Goal: Task Accomplishment & Management: Complete application form

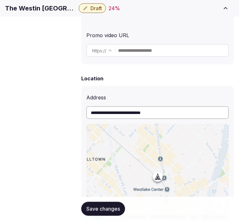
scroll to position [212, 0]
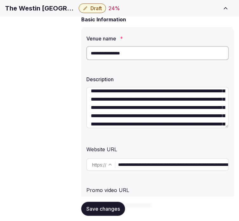
scroll to position [71, 0]
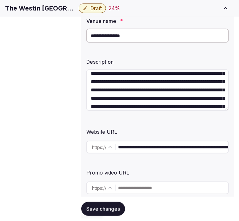
click at [138, 150] on input "**********" at bounding box center [173, 147] width 110 height 13
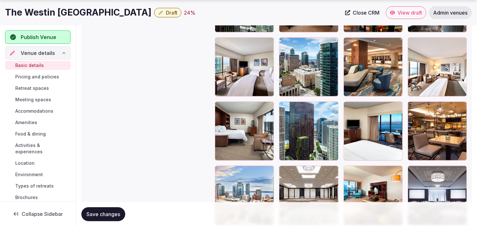
scroll to position [954, 0]
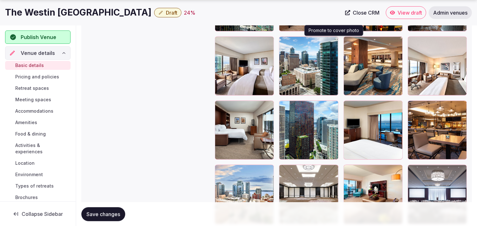
click at [244, 43] on icon "button" at bounding box center [332, 42] width 5 height 5
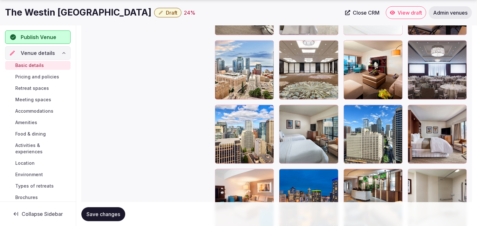
scroll to position [1079, 0]
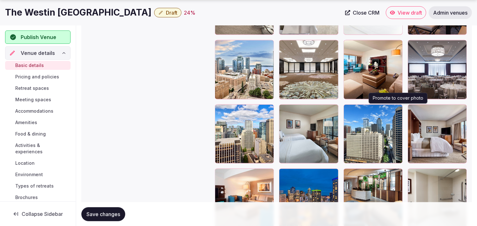
click at [244, 110] on icon "button" at bounding box center [396, 111] width 3 height 4
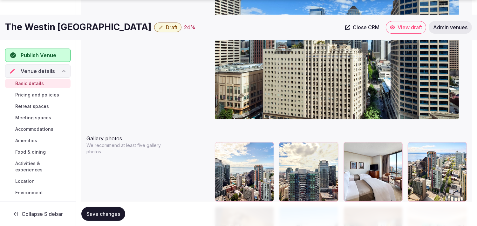
scroll to position [761, 0]
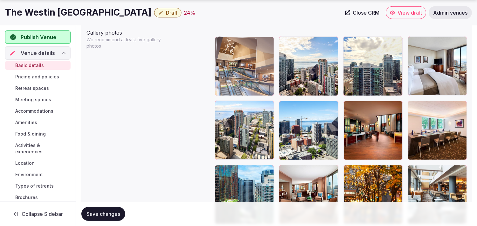
drag, startPoint x: 220, startPoint y: 102, endPoint x: 227, endPoint y: 52, distance: 50.7
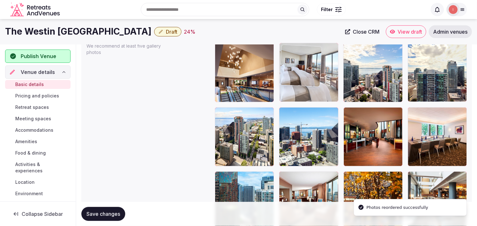
drag, startPoint x: 414, startPoint y: 37, endPoint x: 314, endPoint y: 64, distance: 103.7
click at [244, 43] on body "**********" at bounding box center [238, 83] width 477 height 1676
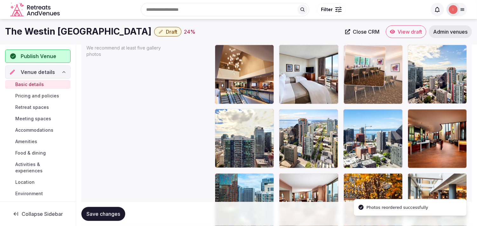
drag, startPoint x: 413, startPoint y: 113, endPoint x: 351, endPoint y: 71, distance: 75.3
click at [244, 71] on body "**********" at bounding box center [238, 85] width 477 height 1676
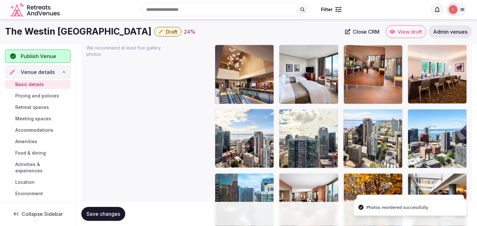
drag, startPoint x: 412, startPoint y: 115, endPoint x: 352, endPoint y: 86, distance: 67.4
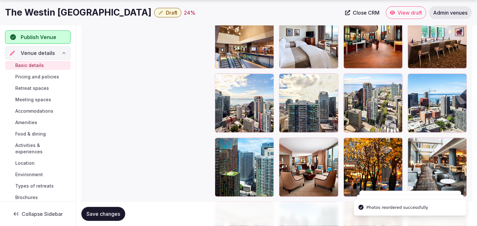
scroll to position [824, 0]
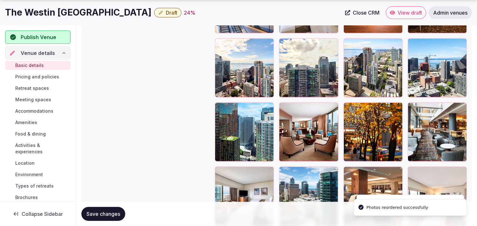
click at [244, 69] on body "**********" at bounding box center [238, 14] width 477 height 1676
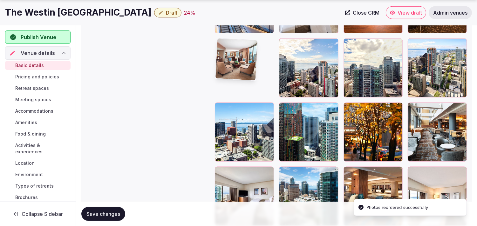
click at [237, 65] on body "**********" at bounding box center [238, 14] width 477 height 1676
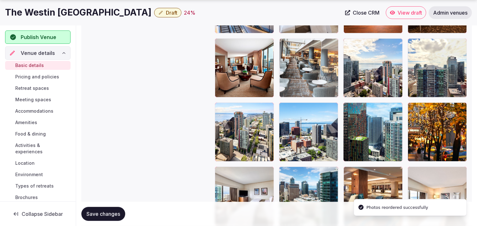
drag, startPoint x: 413, startPoint y: 106, endPoint x: 303, endPoint y: 55, distance: 121.8
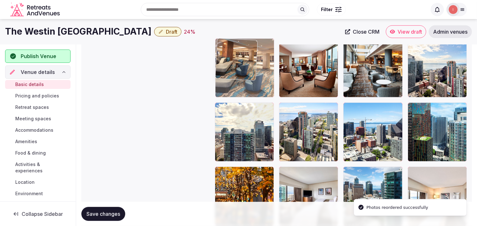
drag, startPoint x: 351, startPoint y: 170, endPoint x: 233, endPoint y: 59, distance: 162.2
click at [233, 59] on div at bounding box center [244, 67] width 59 height 59
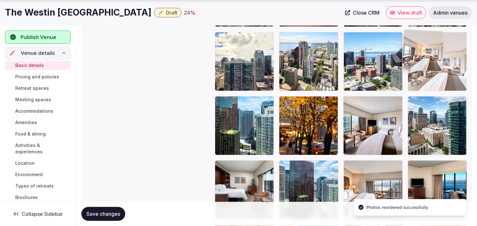
scroll to position [891, 0]
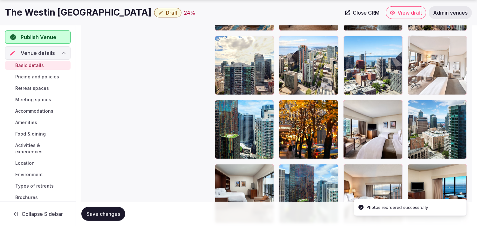
drag, startPoint x: 412, startPoint y: 103, endPoint x: 408, endPoint y: 38, distance: 65.4
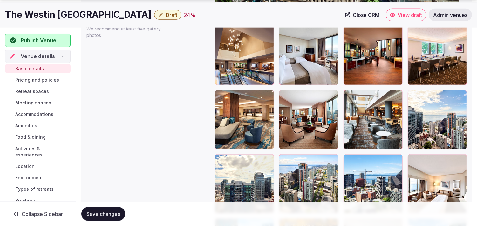
scroll to position [784, 0]
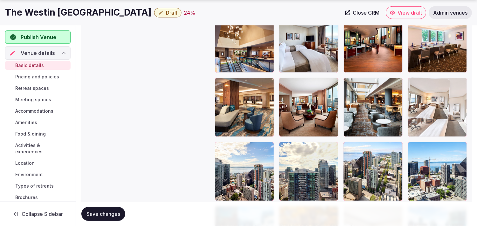
drag, startPoint x: 413, startPoint y: 147, endPoint x: 412, endPoint y: 86, distance: 61.0
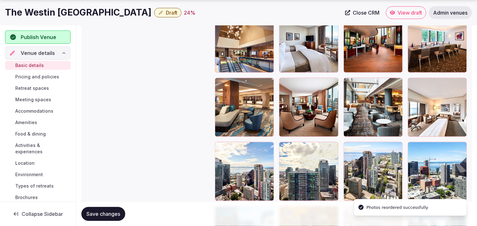
click at [89, 213] on span "Save changes" at bounding box center [103, 214] width 34 height 6
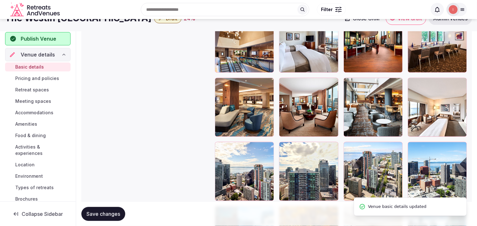
scroll to position [749, 0]
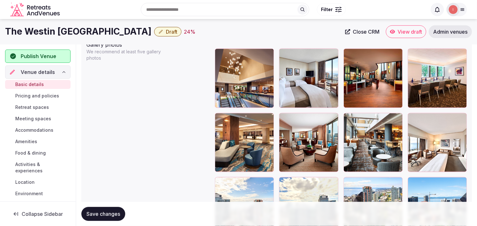
click at [158, 31] on icon "button" at bounding box center [160, 31] width 5 height 5
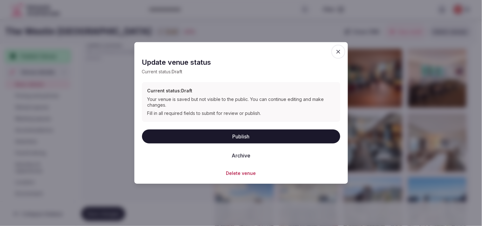
click at [242, 141] on button "Publish" at bounding box center [241, 136] width 198 height 14
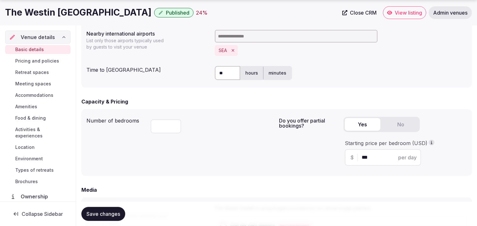
scroll to position [396, 0]
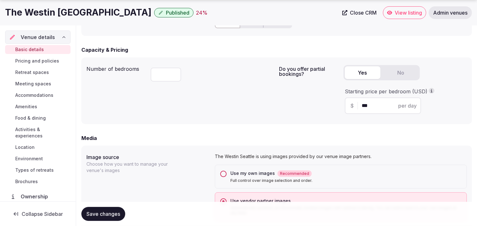
click at [50, 59] on span "Pricing and policies" at bounding box center [37, 61] width 44 height 6
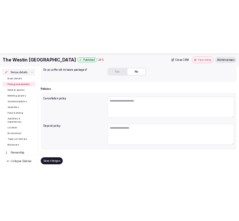
scroll to position [186, 0]
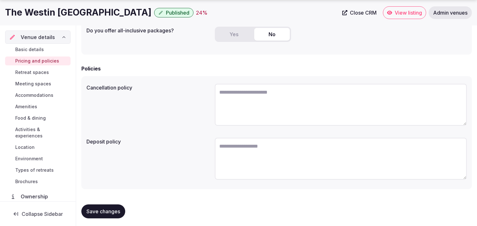
click at [24, 17] on h1 "The Westin [GEOGRAPHIC_DATA]" at bounding box center [78, 12] width 147 height 12
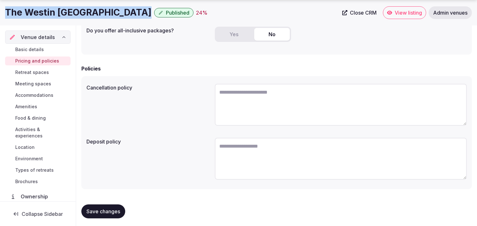
click at [24, 17] on h1 "The Westin [GEOGRAPHIC_DATA]" at bounding box center [78, 12] width 147 height 12
copy div "The Westin [GEOGRAPHIC_DATA]"
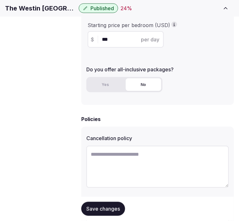
paste textarea "**********"
click at [147, 146] on textarea at bounding box center [157, 167] width 143 height 42
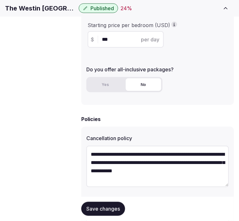
type textarea "**********"
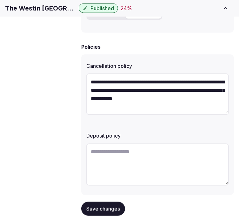
scroll to position [263, 0]
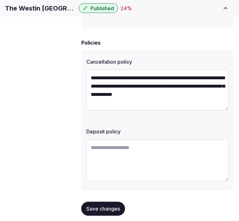
click at [135, 145] on textarea at bounding box center [157, 160] width 143 height 42
paste textarea "**********"
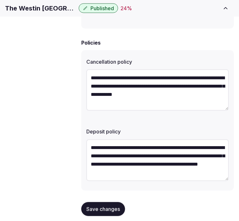
type textarea "**********"
click at [105, 205] on span "Save changes" at bounding box center [103, 208] width 34 height 6
click at [103, 205] on span "Save changes" at bounding box center [103, 208] width 34 height 6
click at [112, 205] on span "Save changes" at bounding box center [103, 208] width 34 height 6
click at [88, 202] on button "Save changes" at bounding box center [103, 209] width 44 height 14
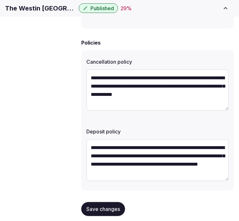
click at [0, 0] on span "Retreat spaces" at bounding box center [0, 0] width 0 height 0
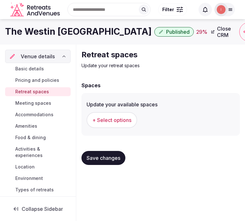
click at [108, 124] on button "+ Select options" at bounding box center [111, 120] width 51 height 16
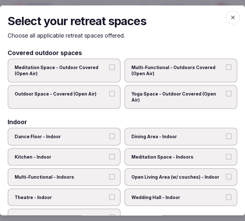
click at [94, 135] on span "Dance Floor - Indoor" at bounding box center [61, 136] width 93 height 6
click at [109, 135] on button "Dance Floor - Indoor" at bounding box center [112, 136] width 6 height 6
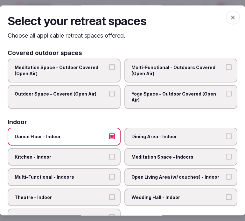
click at [94, 135] on span "Dance Floor - Indoor" at bounding box center [61, 136] width 93 height 6
click at [109, 135] on button "Dance Floor - Indoor" at bounding box center [112, 136] width 6 height 6
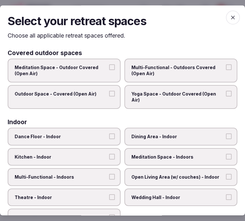
click at [154, 142] on label "Dining Area - Indoor" at bounding box center [180, 136] width 113 height 18
click at [226, 139] on button "Dining Area - Indoor" at bounding box center [229, 136] width 6 height 6
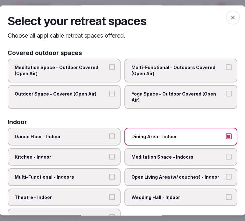
click at [109, 158] on label "Kitchen - Indoor" at bounding box center [64, 157] width 113 height 18
click at [109, 158] on button "Kitchen - Indoor" at bounding box center [112, 157] width 6 height 6
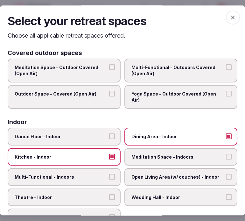
click at [100, 177] on span "Multi-Functional - Indoors" at bounding box center [61, 177] width 93 height 6
click at [109, 177] on button "Multi-Functional - Indoors" at bounding box center [112, 177] width 6 height 6
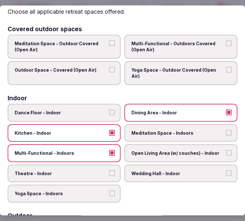
scroll to position [35, 0]
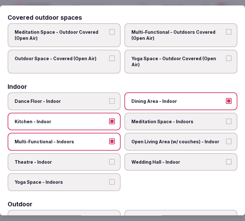
click at [95, 159] on span "Theatre - Indoor" at bounding box center [61, 162] width 93 height 6
click at [109, 159] on button "Theatre - Indoor" at bounding box center [112, 162] width 6 height 6
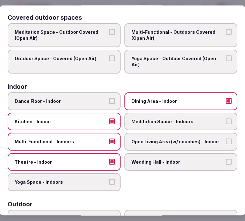
click at [153, 138] on span "Open Living Area (w/ couches) - Indoor" at bounding box center [177, 141] width 93 height 6
click at [226, 138] on button "Open Living Area (w/ couches) - Indoor" at bounding box center [229, 141] width 6 height 6
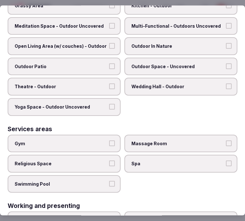
scroll to position [318, 0]
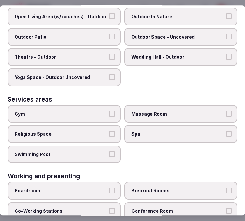
click at [106, 112] on label "Gym" at bounding box center [64, 114] width 113 height 18
click at [109, 112] on button "Gym" at bounding box center [112, 114] width 6 height 6
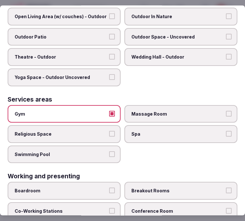
click at [141, 105] on label "Massage Room" at bounding box center [180, 114] width 113 height 18
click at [226, 111] on button "Massage Room" at bounding box center [229, 114] width 6 height 6
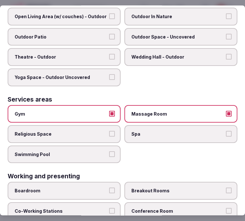
click at [156, 131] on span "Spa" at bounding box center [177, 134] width 93 height 6
click at [226, 131] on button "Spa" at bounding box center [229, 134] width 6 height 6
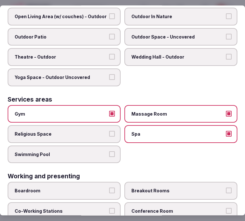
click at [156, 131] on span "Spa" at bounding box center [177, 134] width 93 height 6
click at [226, 131] on button "Spa" at bounding box center [229, 134] width 6 height 6
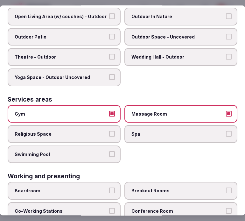
click at [153, 111] on span "Massage Room" at bounding box center [177, 114] width 93 height 6
click at [226, 111] on button "Massage Room" at bounding box center [229, 114] width 6 height 6
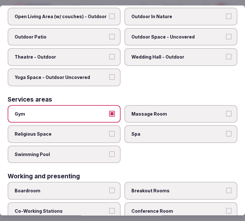
click at [106, 145] on label "Swimming Pool" at bounding box center [64, 154] width 113 height 18
click at [109, 151] on button "Swimming Pool" at bounding box center [112, 154] width 6 height 6
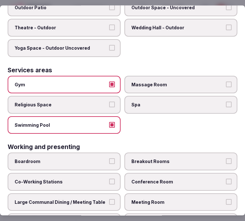
scroll to position [357, 0]
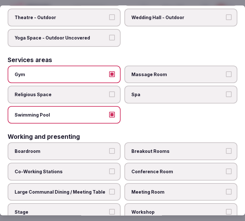
click at [164, 162] on label "Conference Room" at bounding box center [180, 171] width 113 height 18
click at [226, 168] on button "Conference Room" at bounding box center [229, 171] width 6 height 6
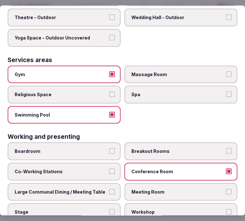
click at [135, 189] on span "Meeting Room" at bounding box center [177, 192] width 93 height 6
click at [226, 189] on button "Meeting Room" at bounding box center [229, 192] width 6 height 6
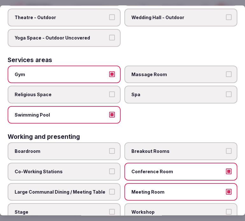
click at [105, 184] on label "Large Communal Dining / Meeting Table" at bounding box center [64, 192] width 113 height 18
click at [109, 189] on button "Large Communal Dining / Meeting Table" at bounding box center [112, 192] width 6 height 6
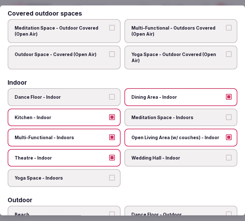
scroll to position [4, 0]
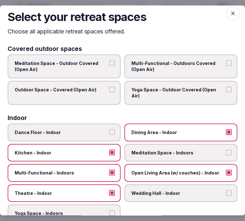
click at [230, 15] on icon "button" at bounding box center [233, 13] width 6 height 6
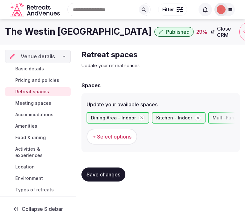
click at [110, 176] on span "Save changes" at bounding box center [103, 174] width 34 height 6
click at [98, 169] on button "Save changes" at bounding box center [103, 174] width 44 height 14
click at [40, 105] on span "Meeting spaces" at bounding box center [33, 103] width 36 height 6
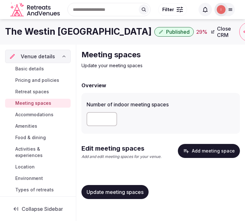
click at [104, 117] on input "number" at bounding box center [101, 119] width 31 height 14
type input "**"
click at [113, 193] on span "Update meeting spaces" at bounding box center [114, 192] width 57 height 6
click at [224, 144] on button "Add meeting space" at bounding box center [209, 151] width 62 height 14
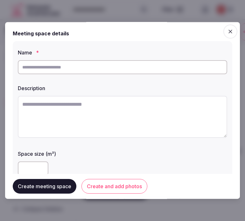
click at [128, 67] on input "text" at bounding box center [122, 67] width 209 height 14
paste input "**********"
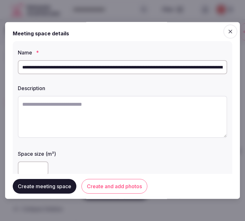
scroll to position [0, 121]
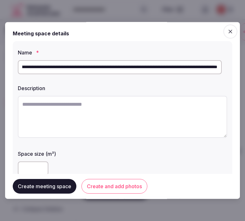
type input "**********"
click at [110, 100] on textarea at bounding box center [122, 117] width 209 height 42
paste textarea "**********"
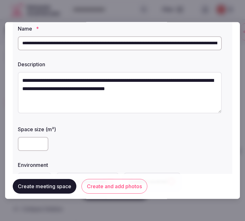
scroll to position [35, 0]
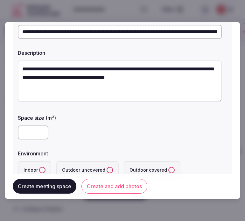
type textarea "**********"
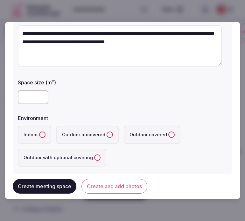
click at [34, 97] on input "number" at bounding box center [33, 97] width 31 height 14
type input "****"
drag, startPoint x: 39, startPoint y: 134, endPoint x: 56, endPoint y: 139, distance: 17.3
click at [39, 134] on button "Indoor" at bounding box center [42, 134] width 6 height 6
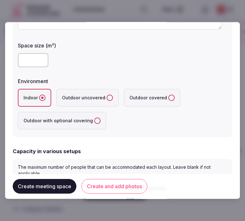
scroll to position [176, 0]
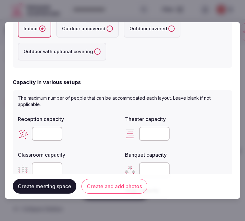
click at [153, 130] on input "number" at bounding box center [154, 134] width 31 height 14
type input "****"
click at [106, 148] on div "Classroom capacity" at bounding box center [69, 152] width 102 height 9
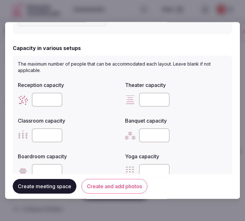
scroll to position [247, 0]
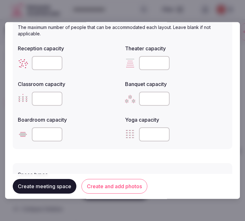
click at [34, 94] on input "number" at bounding box center [47, 99] width 31 height 14
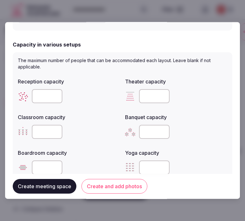
scroll to position [212, 0]
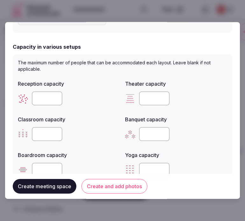
type input "****"
click at [39, 93] on input "number" at bounding box center [47, 98] width 31 height 14
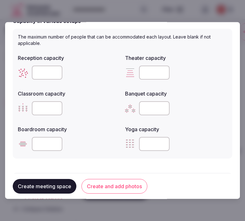
scroll to position [247, 0]
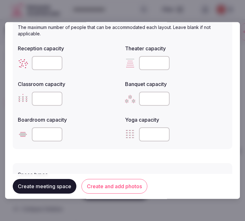
type input "****"
click at [139, 97] on input "number" at bounding box center [154, 99] width 31 height 14
click at [139, 96] on input "number" at bounding box center [154, 99] width 31 height 14
type input "****"
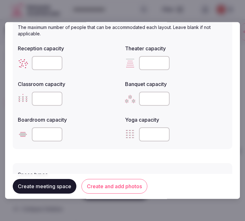
click at [132, 184] on button "Create and add photos" at bounding box center [114, 186] width 66 height 15
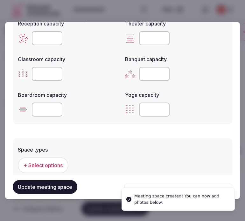
scroll to position [318, 0]
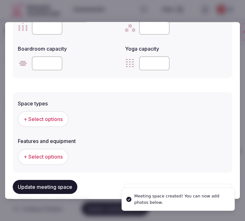
click at [54, 120] on span "+ Select options" at bounding box center [43, 119] width 39 height 7
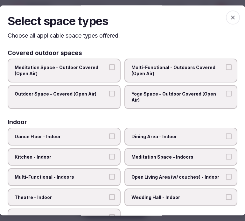
click at [176, 137] on span "Dining Area - Indoor" at bounding box center [177, 136] width 93 height 6
click at [226, 137] on button "Dining Area - Indoor" at bounding box center [229, 136] width 6 height 6
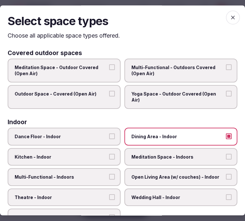
click at [105, 174] on label "Multi-Functional - Indoors" at bounding box center [64, 177] width 113 height 18
click at [109, 174] on button "Multi-Functional - Indoors" at bounding box center [112, 177] width 6 height 6
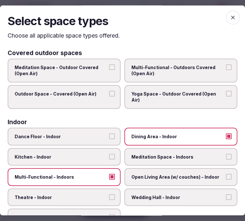
click at [92, 190] on label "Theatre - Indoor" at bounding box center [64, 197] width 113 height 18
click at [109, 194] on button "Theatre - Indoor" at bounding box center [112, 197] width 6 height 6
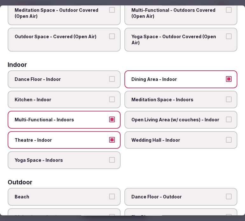
scroll to position [0, 0]
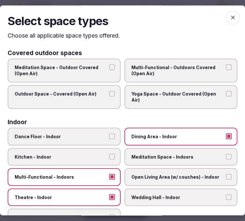
click at [231, 18] on span "button" at bounding box center [233, 17] width 14 height 14
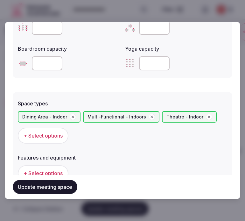
click at [49, 170] on span "+ Select options" at bounding box center [43, 173] width 39 height 7
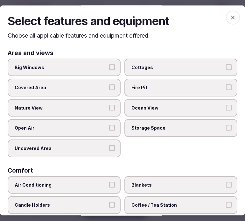
drag, startPoint x: 230, startPoint y: 16, endPoint x: 224, endPoint y: 26, distance: 11.5
click at [230, 16] on icon "button" at bounding box center [233, 17] width 6 height 6
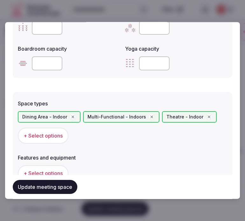
click at [55, 189] on button "Update meeting space" at bounding box center [45, 187] width 65 height 14
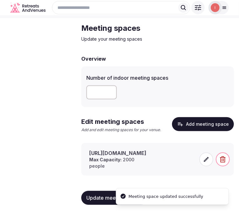
scroll to position [22, 0]
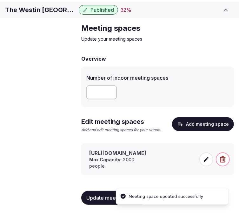
click at [206, 162] on icon at bounding box center [206, 159] width 5 height 5
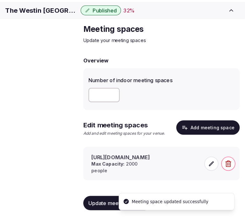
scroll to position [17, 0]
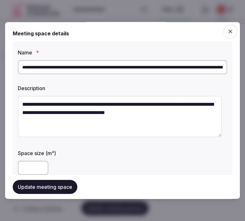
click at [105, 72] on input "**********" at bounding box center [122, 67] width 209 height 14
click at [104, 72] on input "**********" at bounding box center [122, 67] width 209 height 14
click at [155, 105] on textarea "**********" at bounding box center [120, 116] width 204 height 41
click at [144, 68] on input "**********" at bounding box center [122, 67] width 209 height 14
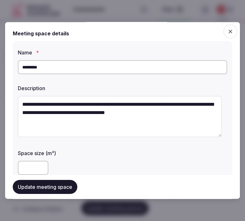
type input "**********"
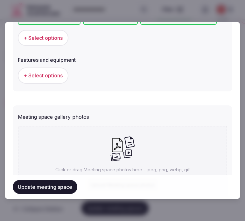
scroll to position [424, 0]
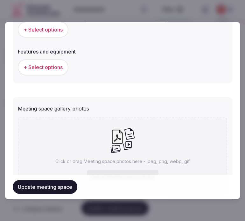
click at [58, 64] on span "+ Select options" at bounding box center [43, 67] width 39 height 7
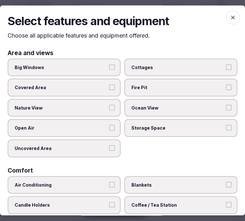
click at [97, 70] on label "Big Windows" at bounding box center [64, 67] width 113 height 18
click at [109, 70] on button "Big Windows" at bounding box center [112, 67] width 6 height 6
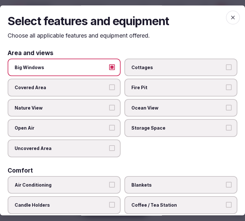
click at [96, 71] on label "Big Windows" at bounding box center [64, 67] width 113 height 18
click at [109, 70] on button "Big Windows" at bounding box center [112, 67] width 6 height 6
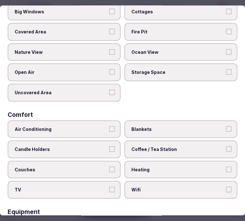
scroll to position [106, 0]
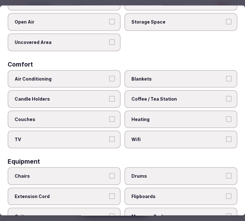
click at [100, 85] on div "Air Conditioning Blankets Candle Holders Coffee / Tea Station Couches Heating T…" at bounding box center [123, 109] width 230 height 78
click at [111, 78] on label "Air Conditioning" at bounding box center [64, 79] width 113 height 18
click at [111, 78] on button "Air Conditioning" at bounding box center [112, 79] width 6 height 6
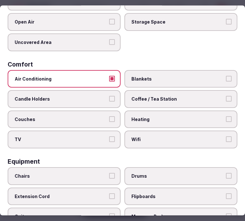
drag, startPoint x: 144, startPoint y: 88, endPoint x: 144, endPoint y: 92, distance: 3.2
click at [143, 91] on label "Coffee / Tea Station" at bounding box center [180, 99] width 113 height 18
click at [145, 97] on span "Coffee / Tea Station" at bounding box center [177, 99] width 93 height 6
click at [226, 97] on button "Coffee / Tea Station" at bounding box center [229, 99] width 6 height 6
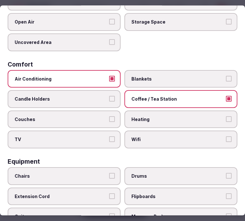
click at [205, 136] on span "Wifi" at bounding box center [177, 139] width 93 height 6
click at [226, 136] on button "Wifi" at bounding box center [229, 139] width 6 height 6
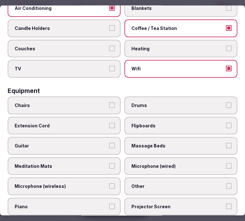
scroll to position [212, 0]
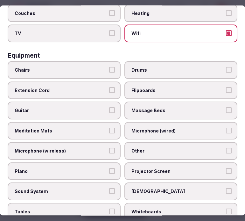
click at [91, 81] on label "Extension Cord" at bounding box center [64, 90] width 113 height 18
click at [109, 87] on button "Extension Cord" at bounding box center [112, 90] width 6 height 6
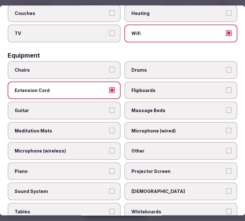
click at [103, 67] on span "Chairs" at bounding box center [61, 70] width 93 height 6
click at [109, 67] on button "Chairs" at bounding box center [112, 70] width 6 height 6
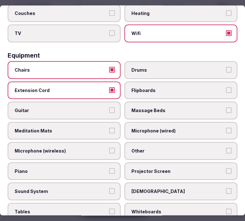
drag, startPoint x: 114, startPoint y: 84, endPoint x: 115, endPoint y: 87, distance: 3.6
click at [114, 84] on label "Extension Cord" at bounding box center [64, 90] width 113 height 18
click at [114, 87] on button "Extension Cord" at bounding box center [112, 90] width 6 height 6
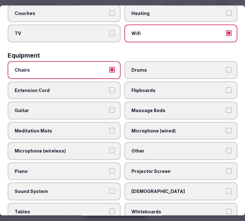
drag, startPoint x: 135, startPoint y: 138, endPoint x: 131, endPoint y: 151, distance: 13.4
click at [135, 142] on label "Other" at bounding box center [180, 151] width 113 height 18
click at [226, 148] on button "Other" at bounding box center [229, 151] width 6 height 6
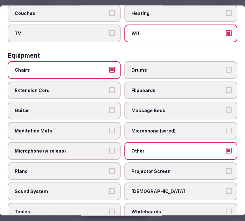
click at [139, 162] on label "Projector Screen" at bounding box center [180, 171] width 113 height 18
click at [226, 168] on button "Projector Screen" at bounding box center [229, 171] width 6 height 6
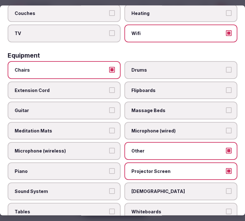
scroll to position [247, 0]
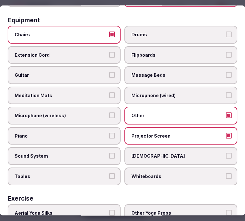
click at [110, 153] on button "Sound System" at bounding box center [112, 156] width 6 height 6
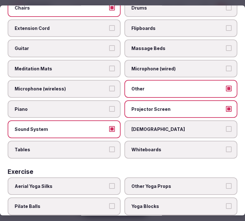
scroll to position [309, 0]
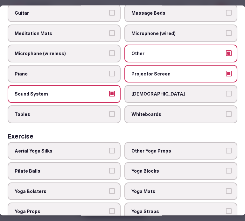
click at [96, 111] on span "Tables" at bounding box center [61, 114] width 93 height 6
click at [109, 111] on button "Tables" at bounding box center [112, 114] width 6 height 6
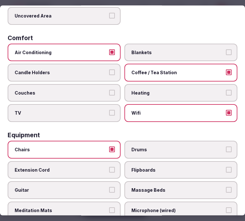
scroll to position [0, 0]
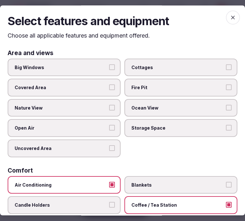
click at [231, 17] on icon "button" at bounding box center [233, 18] width 4 height 4
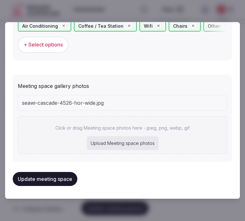
scroll to position [459, 0]
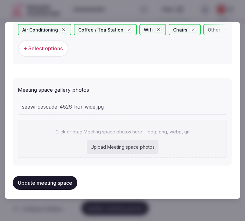
click at [119, 122] on div "Click or drag Meeting space photos here - jpeg, png, webp, gif Upload Meeting s…" at bounding box center [122, 139] width 209 height 38
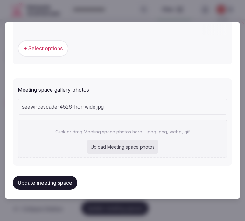
type input "**********"
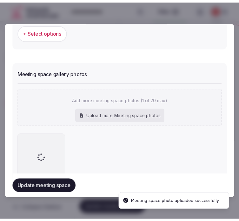
scroll to position [467, 0]
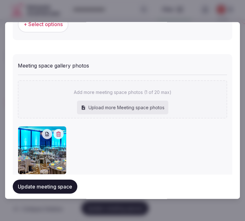
click at [60, 185] on button "Update meeting space" at bounding box center [45, 187] width 65 height 14
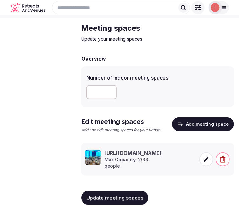
click at [224, 167] on span "button" at bounding box center [223, 160] width 14 height 14
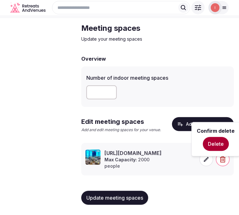
click at [162, 168] on p "[PERSON_NAME]: 2000 people" at bounding box center [133, 163] width 57 height 12
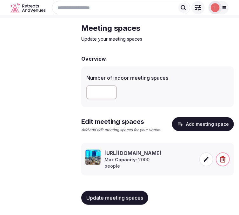
click at [206, 163] on icon at bounding box center [206, 159] width 6 height 6
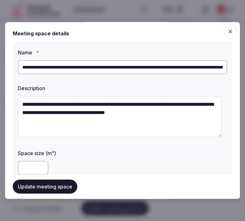
click at [126, 74] on input "**********" at bounding box center [122, 67] width 209 height 14
type input "*"
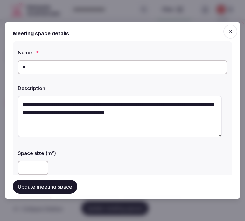
click at [73, 68] on input "**" at bounding box center [122, 67] width 209 height 14
type input "**********"
click at [36, 188] on button "Update meeting space" at bounding box center [45, 187] width 65 height 14
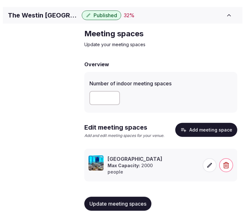
scroll to position [35, 0]
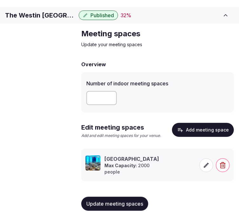
click at [204, 166] on icon at bounding box center [206, 164] width 5 height 5
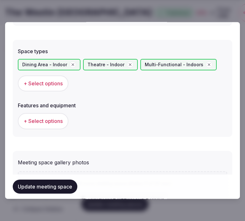
scroll to position [371, 0]
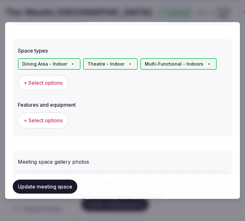
click at [47, 123] on button "+ Select options" at bounding box center [43, 121] width 51 height 16
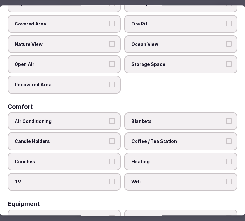
scroll to position [71, 0]
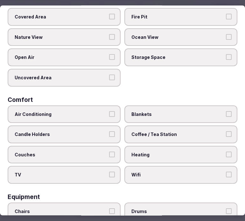
click at [106, 112] on label "Air Conditioning" at bounding box center [64, 114] width 113 height 18
click at [109, 112] on button "Air Conditioning" at bounding box center [112, 114] width 6 height 6
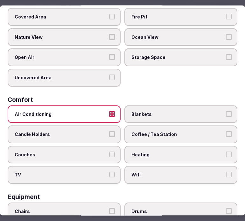
click at [142, 131] on span "Coffee / Tea Station" at bounding box center [177, 134] width 93 height 6
click at [226, 131] on button "Coffee / Tea Station" at bounding box center [229, 134] width 6 height 6
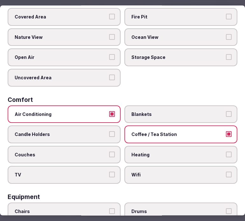
click at [146, 172] on span "Wifi" at bounding box center [177, 175] width 93 height 6
click at [226, 172] on button "Wifi" at bounding box center [229, 175] width 6 height 6
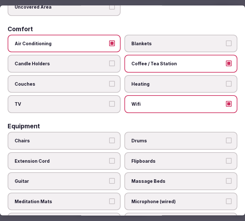
scroll to position [212, 0]
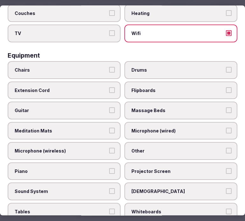
click at [112, 67] on button "Chairs" at bounding box center [112, 70] width 6 height 6
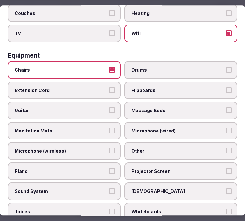
click at [174, 148] on label "Other" at bounding box center [180, 151] width 113 height 18
click at [226, 148] on button "Other" at bounding box center [229, 151] width 6 height 6
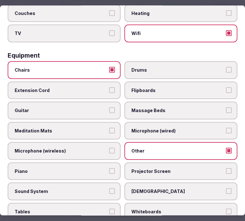
click at [174, 162] on label "Projector Screen" at bounding box center [180, 171] width 113 height 18
click at [226, 168] on button "Projector Screen" at bounding box center [229, 171] width 6 height 6
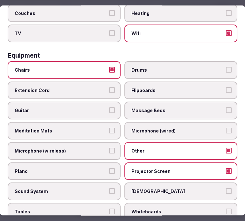
click at [96, 188] on span "Sound System" at bounding box center [61, 191] width 93 height 6
click at [109, 188] on button "Sound System" at bounding box center [112, 191] width 6 height 6
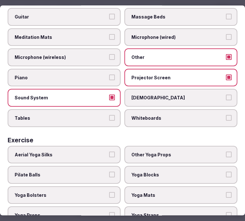
scroll to position [309, 0]
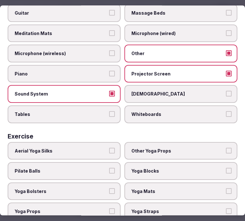
click at [112, 111] on button "Tables" at bounding box center [112, 114] width 6 height 6
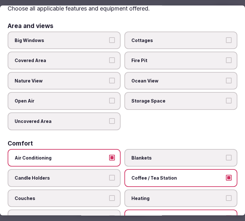
scroll to position [0, 0]
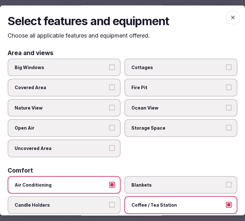
click at [231, 20] on span "button" at bounding box center [233, 17] width 14 height 14
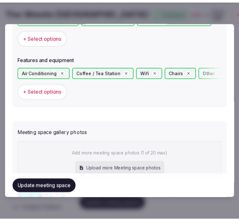
scroll to position [477, 0]
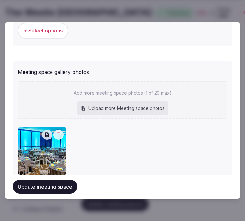
click at [56, 183] on button "Update meeting space" at bounding box center [45, 187] width 65 height 14
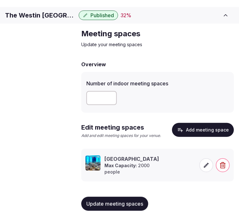
click at [98, 205] on span "Update meeting spaces" at bounding box center [114, 203] width 57 height 6
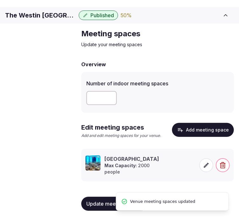
click at [0, 0] on span "Accommodations" at bounding box center [0, 0] width 0 height 0
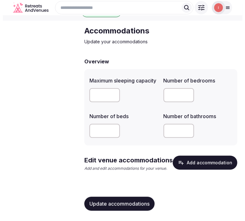
scroll to position [24, 0]
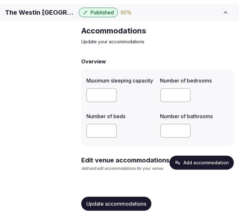
click at [190, 162] on button "Add accommodation" at bounding box center [202, 162] width 65 height 14
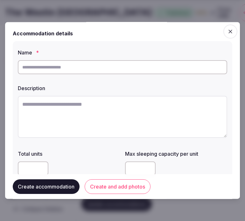
click at [93, 72] on input "text" at bounding box center [122, 67] width 209 height 14
paste input "**********"
type input "**********"
click at [166, 107] on textarea at bounding box center [122, 117] width 209 height 42
paste textarea "**********"
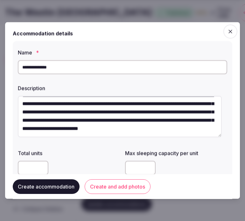
scroll to position [12, 0]
type textarea "**********"
click at [101, 183] on button "Create and add photos" at bounding box center [118, 186] width 66 height 15
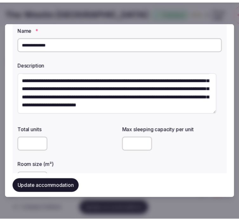
scroll to position [35, 0]
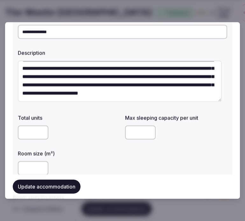
click at [61, 182] on button "Update accommodation" at bounding box center [47, 187] width 68 height 14
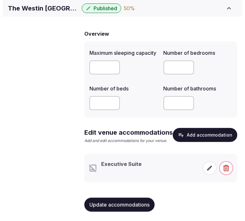
scroll to position [52, 0]
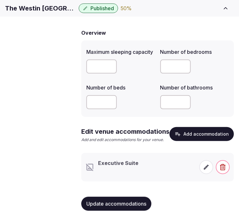
click at [134, 107] on div at bounding box center [120, 102] width 69 height 14
click at [139, 174] on div "Executive Suite" at bounding box center [141, 166] width 110 height 15
click at [133, 155] on li "Executive Suite" at bounding box center [157, 167] width 153 height 29
click at [116, 169] on div "Executive Suite" at bounding box center [119, 166] width 40 height 15
click at [211, 168] on span at bounding box center [207, 167] width 14 height 14
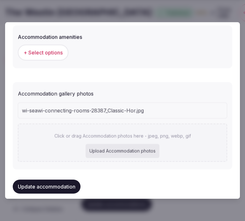
scroll to position [626, 0]
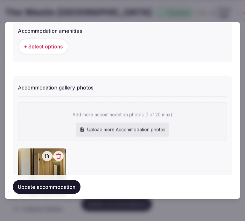
drag, startPoint x: 103, startPoint y: 150, endPoint x: 58, endPoint y: 179, distance: 53.8
click at [99, 154] on div at bounding box center [122, 172] width 209 height 49
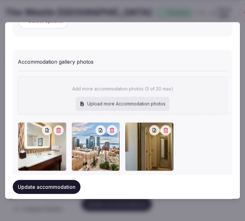
scroll to position [662, 0]
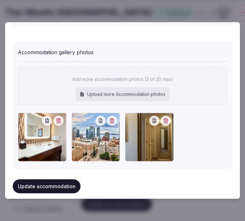
click at [94, 87] on div "Upload more Accommodation photos" at bounding box center [122, 94] width 93 height 14
type input "**********"
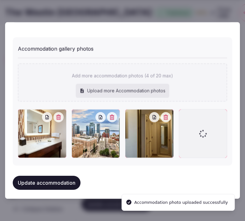
scroll to position [666, 0]
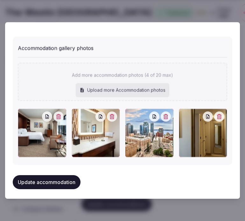
click at [105, 89] on div "Upload more Accommodation photos" at bounding box center [122, 90] width 93 height 14
type input "**********"
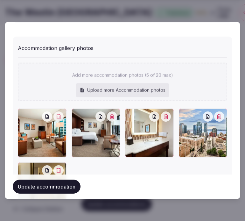
click at [102, 88] on div "Upload more Accommodation photos" at bounding box center [122, 90] width 93 height 14
type input "**********"
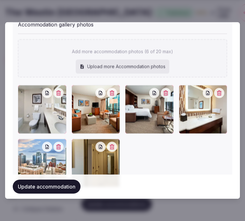
scroll to position [701, 0]
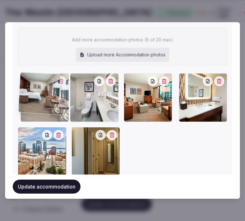
drag, startPoint x: 128, startPoint y: 79, endPoint x: 26, endPoint y: 90, distance: 102.7
click at [26, 90] on div at bounding box center [44, 97] width 48 height 49
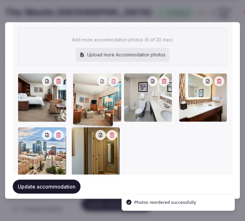
drag, startPoint x: 130, startPoint y: 77, endPoint x: 79, endPoint y: 90, distance: 52.6
click at [79, 90] on div at bounding box center [97, 97] width 49 height 49
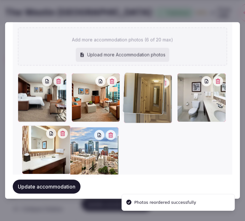
drag, startPoint x: 77, startPoint y: 128, endPoint x: 133, endPoint y: 95, distance: 65.6
click at [133, 95] on div at bounding box center [148, 99] width 49 height 49
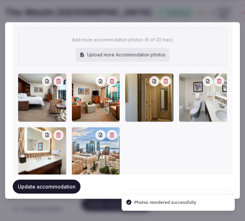
click at [63, 185] on button "Update accommodation" at bounding box center [47, 187] width 68 height 14
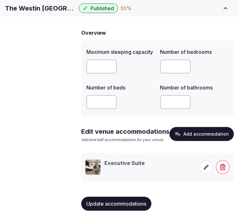
click at [205, 171] on span at bounding box center [207, 167] width 14 height 14
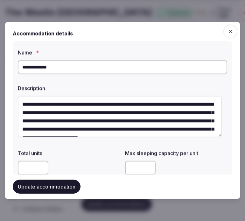
scroll to position [106, 0]
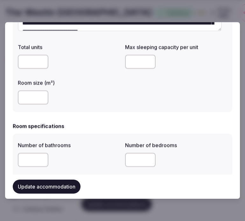
click at [126, 61] on input "number" at bounding box center [140, 62] width 31 height 14
type input "*"
click at [33, 99] on input "number" at bounding box center [33, 98] width 31 height 14
click at [34, 102] on input "number" at bounding box center [33, 98] width 31 height 14
type input "**"
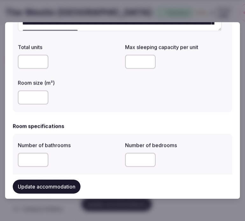
click at [91, 107] on div "**********" at bounding box center [122, 23] width 219 height 177
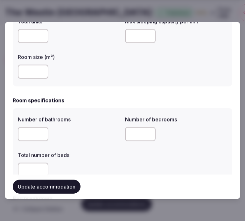
scroll to position [141, 0]
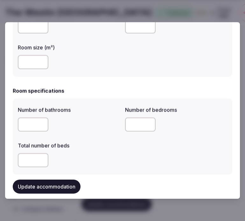
click at [34, 121] on input "number" at bounding box center [33, 125] width 31 height 14
type input "*"
click at [131, 122] on input "number" at bounding box center [140, 125] width 31 height 14
click at [130, 125] on input "number" at bounding box center [140, 125] width 31 height 14
type input "*"
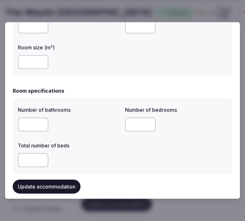
click at [30, 157] on input "number" at bounding box center [33, 160] width 31 height 14
click at [31, 158] on input "number" at bounding box center [33, 160] width 31 height 14
type input "*"
click at [90, 154] on div "*" at bounding box center [69, 160] width 102 height 14
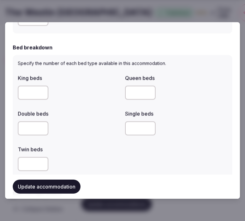
click at [140, 92] on input "number" at bounding box center [140, 93] width 31 height 14
type input "*"
click at [196, 113] on label "Single beds" at bounding box center [176, 113] width 102 height 5
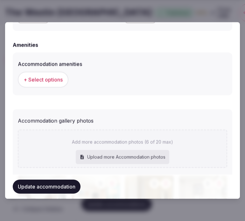
scroll to position [636, 0]
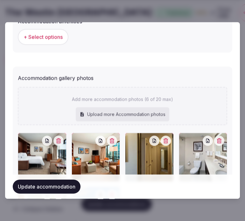
click at [52, 183] on button "Update accommodation" at bounding box center [47, 187] width 68 height 14
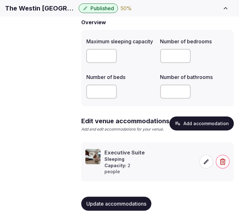
click at [207, 169] on span at bounding box center [207, 162] width 14 height 14
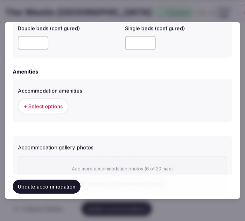
scroll to position [565, 0]
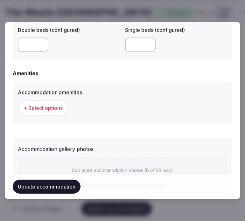
click at [43, 106] on span "+ Select options" at bounding box center [43, 108] width 39 height 7
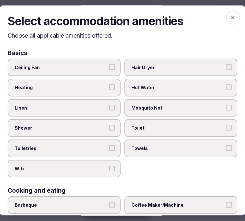
click at [88, 105] on span "Linen" at bounding box center [61, 108] width 93 height 6
click at [109, 105] on button "Linen" at bounding box center [112, 108] width 6 height 6
click at [110, 107] on button "Linen" at bounding box center [112, 108] width 6 height 6
click at [110, 125] on button "Shower" at bounding box center [112, 128] width 6 height 6
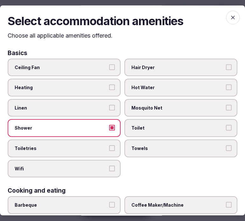
click at [112, 109] on label "Linen" at bounding box center [64, 108] width 113 height 18
click at [112, 109] on button "Linen" at bounding box center [112, 108] width 6 height 6
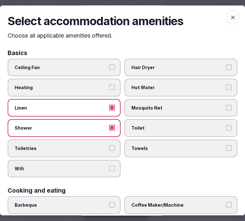
click at [112, 146] on button "Toiletries" at bounding box center [112, 148] width 6 height 6
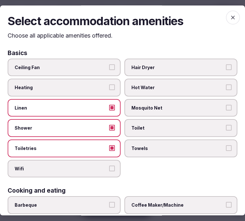
click at [111, 165] on button "Wifi" at bounding box center [112, 168] width 6 height 6
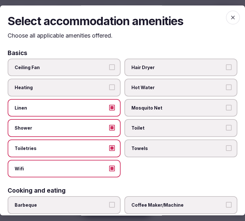
click at [152, 147] on span "Towels" at bounding box center [177, 148] width 93 height 6
click at [226, 147] on button "Towels" at bounding box center [229, 148] width 6 height 6
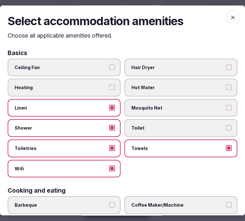
click at [169, 126] on span "Toilet" at bounding box center [177, 128] width 93 height 6
click at [226, 126] on button "Toilet" at bounding box center [229, 128] width 6 height 6
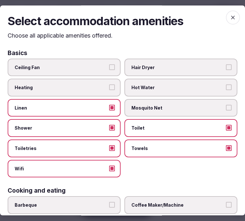
scroll to position [35, 0]
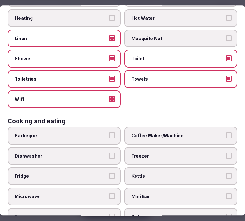
scroll to position [106, 0]
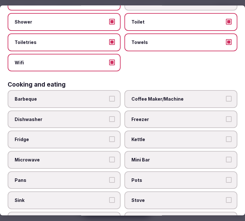
click at [161, 99] on label "Coffee Maker/Machine" at bounding box center [180, 99] width 113 height 18
click at [226, 99] on button "Coffee Maker/Machine" at bounding box center [229, 99] width 6 height 6
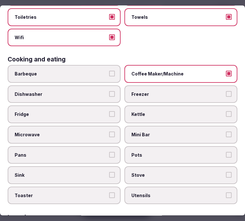
scroll to position [141, 0]
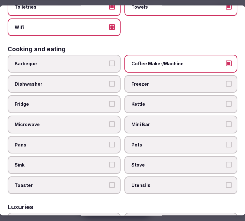
click at [150, 121] on span "Mini Bar" at bounding box center [177, 124] width 93 height 6
click at [226, 121] on button "Mini Bar" at bounding box center [229, 124] width 6 height 6
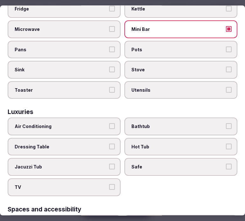
scroll to position [247, 0]
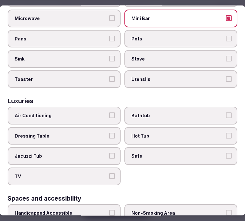
click at [81, 113] on span "Air Conditioning" at bounding box center [61, 116] width 93 height 6
click at [109, 113] on button "Air Conditioning" at bounding box center [112, 116] width 6 height 6
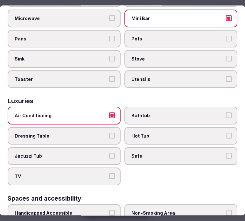
drag, startPoint x: 166, startPoint y: 153, endPoint x: 128, endPoint y: 159, distance: 38.4
click at [161, 153] on label "Safe" at bounding box center [180, 156] width 113 height 18
click at [226, 153] on button "Safe" at bounding box center [229, 156] width 6 height 6
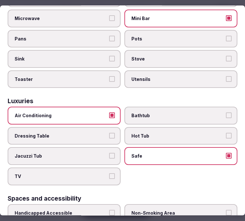
click at [100, 173] on span "TV" at bounding box center [61, 176] width 93 height 6
click at [109, 173] on button "TV" at bounding box center [112, 176] width 6 height 6
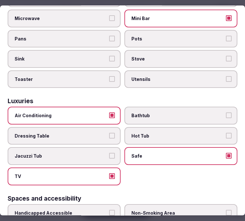
click at [194, 113] on span "Bathtub" at bounding box center [177, 116] width 93 height 6
click at [226, 113] on button "Bathtub" at bounding box center [229, 116] width 6 height 6
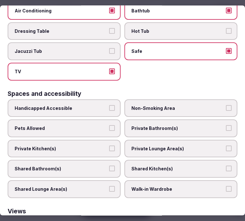
scroll to position [353, 0]
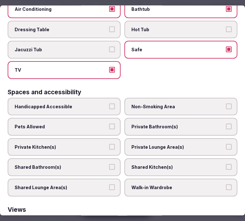
click at [188, 122] on label "Private Bathroom(s)" at bounding box center [180, 127] width 113 height 18
click at [226, 124] on button "Private Bathroom(s)" at bounding box center [229, 127] width 6 height 6
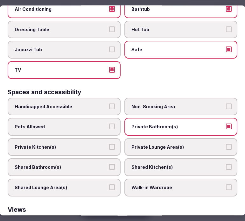
click at [196, 144] on span "Private Lounge Area(s)" at bounding box center [177, 147] width 93 height 6
click at [226, 144] on button "Private Lounge Area(s)" at bounding box center [229, 147] width 6 height 6
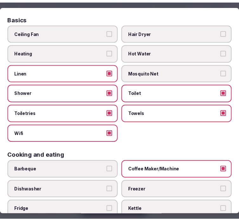
scroll to position [0, 0]
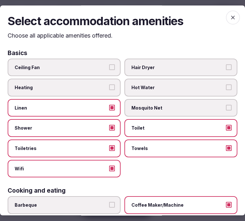
click at [226, 14] on span "button" at bounding box center [233, 17] width 14 height 14
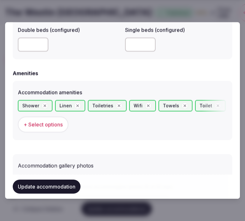
click at [65, 187] on button "Update accommodation" at bounding box center [47, 187] width 68 height 14
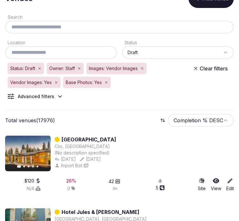
scroll to position [71, 0]
